Goal: Task Accomplishment & Management: Manage account settings

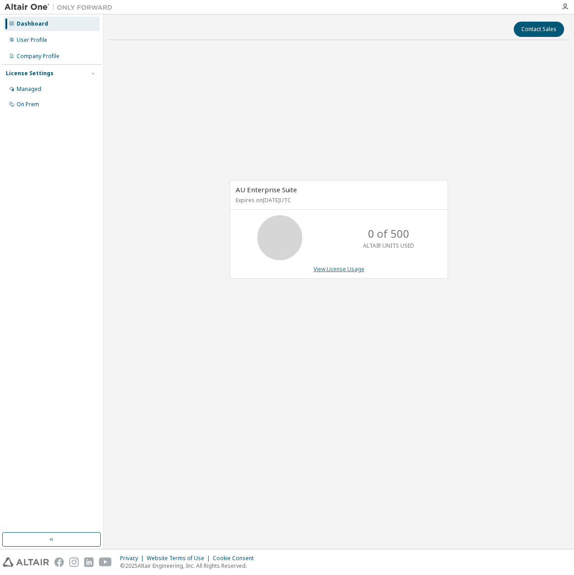
click at [355, 268] on link "View License Usage" at bounding box center [339, 269] width 51 height 8
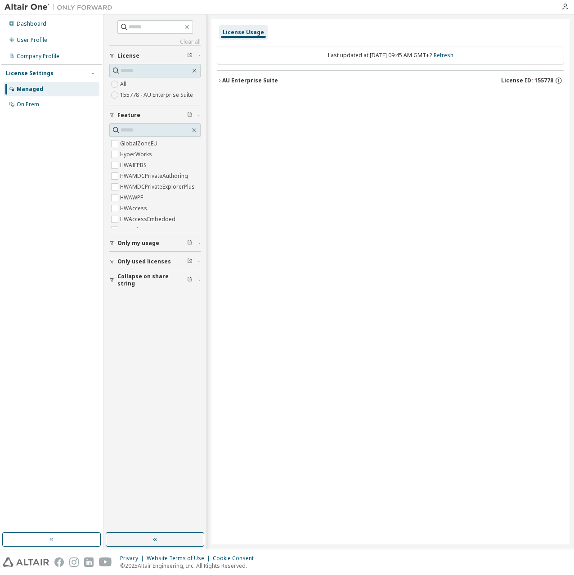
click at [243, 81] on div "AU Enterprise Suite" at bounding box center [250, 80] width 56 height 7
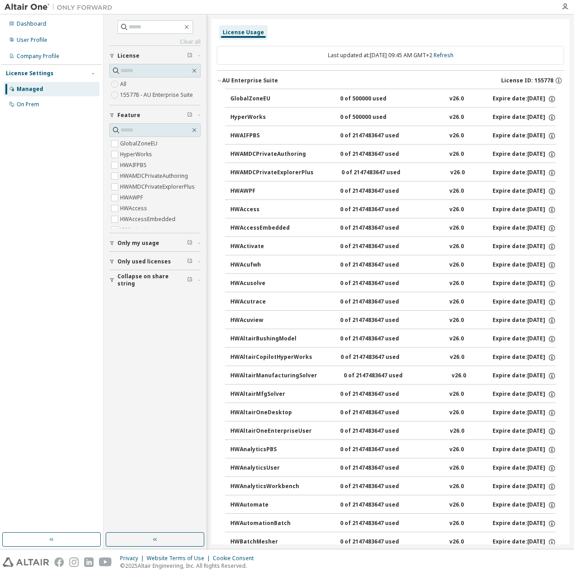
click at [243, 81] on div "AU Enterprise Suite" at bounding box center [250, 80] width 56 height 7
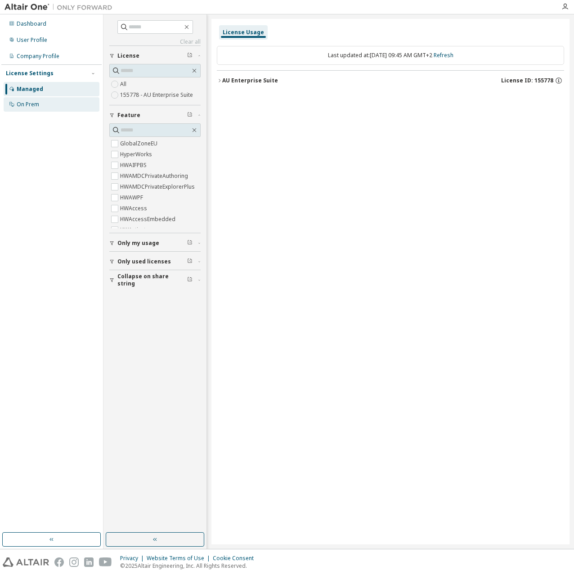
click at [50, 106] on div "On Prem" at bounding box center [52, 104] width 96 height 14
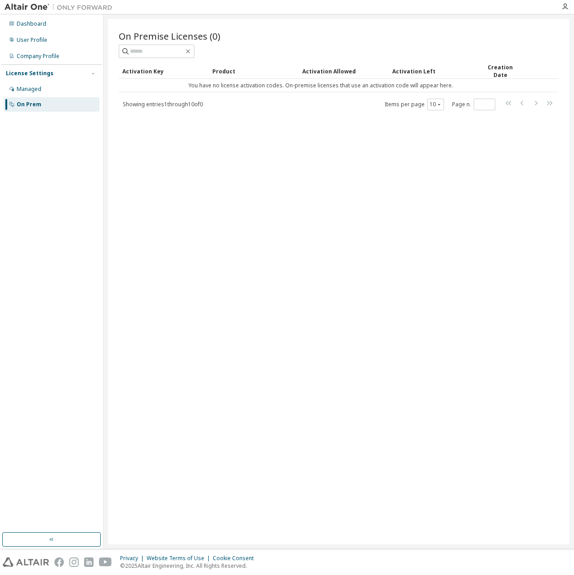
click at [51, 71] on div "License Settings" at bounding box center [51, 73] width 91 height 8
click at [50, 42] on div "User Profile" at bounding box center [52, 40] width 96 height 14
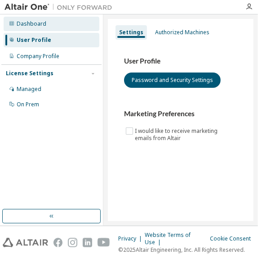
click at [57, 30] on div "Dashboard" at bounding box center [52, 24] width 96 height 14
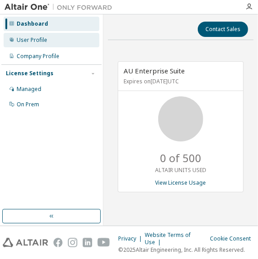
click at [57, 38] on div "User Profile" at bounding box center [52, 40] width 96 height 14
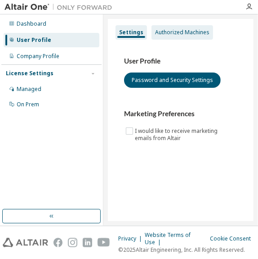
click at [171, 36] on div "Authorized Machines" at bounding box center [182, 32] width 54 height 7
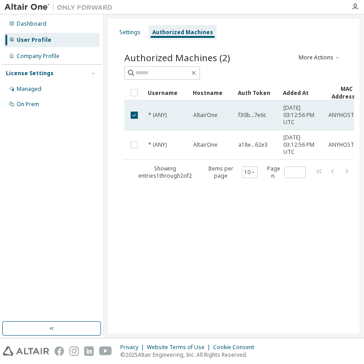
click at [135, 122] on td at bounding box center [134, 115] width 20 height 30
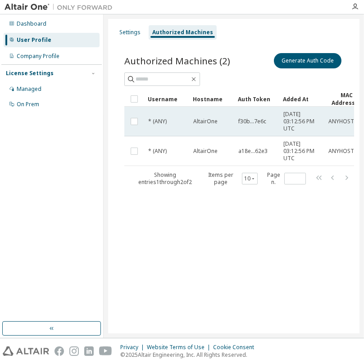
click at [248, 121] on span "f30b...7e6c" at bounding box center [252, 121] width 28 height 7
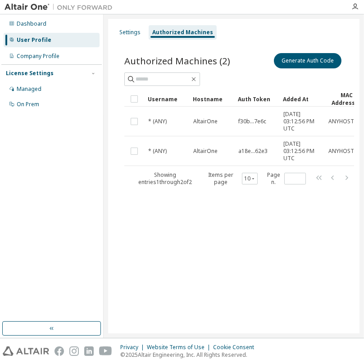
click at [248, 121] on span "f30b...7e6c" at bounding box center [252, 121] width 28 height 7
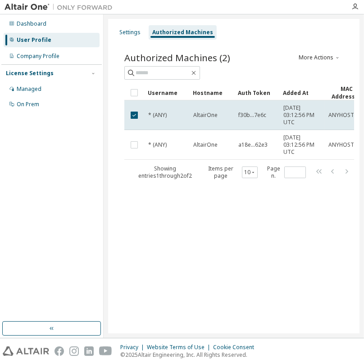
click at [248, 121] on td "f30b...7e6c" at bounding box center [256, 115] width 45 height 30
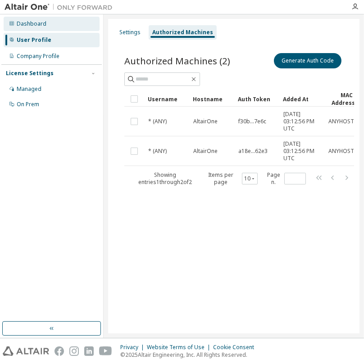
click at [44, 25] on div "Dashboard" at bounding box center [32, 23] width 30 height 7
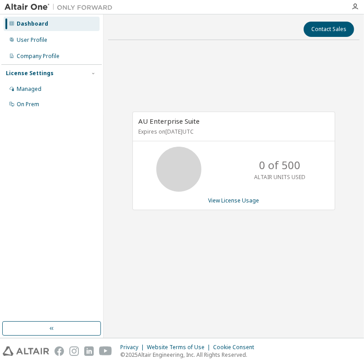
click at [186, 171] on icon at bounding box center [178, 169] width 23 height 23
click at [356, 9] on icon "button" at bounding box center [354, 6] width 7 height 7
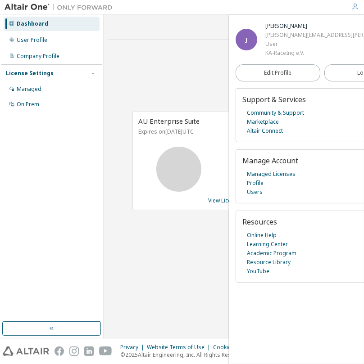
click at [200, 256] on div "AU Enterprise Suite Expires on [DATE] UTC 0 of 500 ALTAIR UNITS USED View Licen…" at bounding box center [233, 165] width 251 height 237
